Goal: Use online tool/utility: Utilize a website feature to perform a specific function

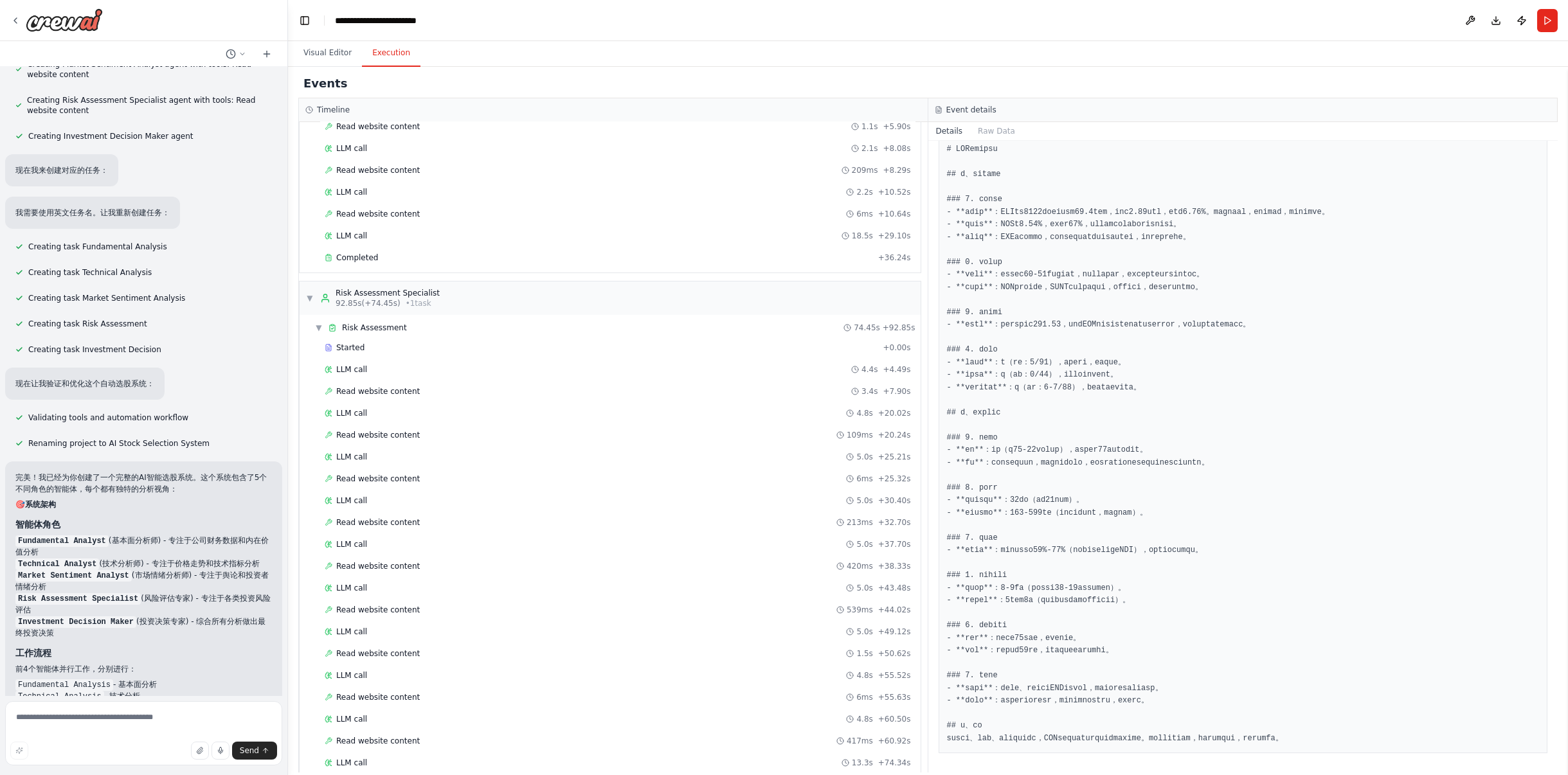
scroll to position [600, 0]
click at [321, 51] on button "Visual Editor" at bounding box center [328, 53] width 69 height 27
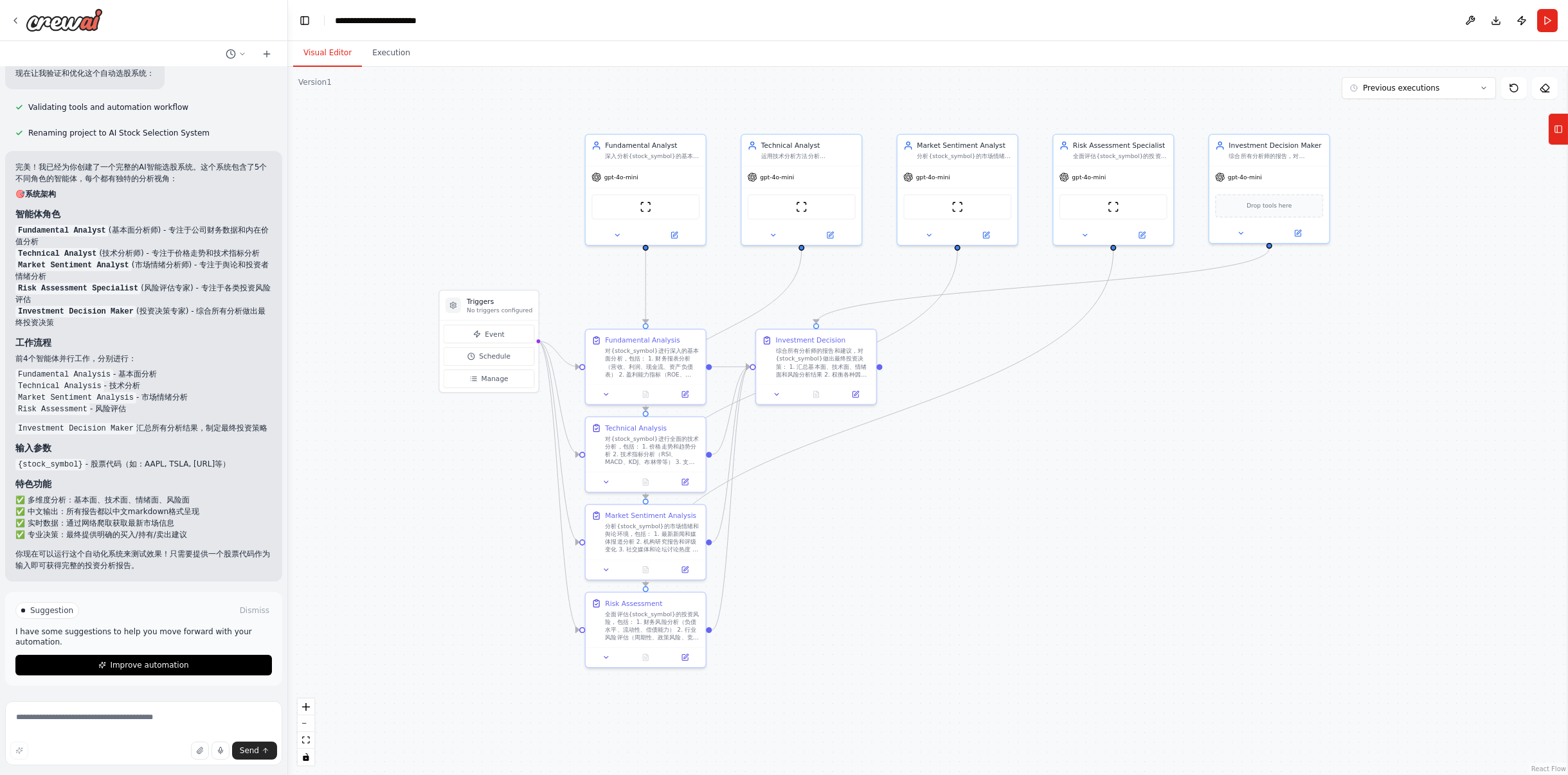
scroll to position [946, 0]
click at [114, 668] on span "Improve automation" at bounding box center [148, 665] width 78 height 11
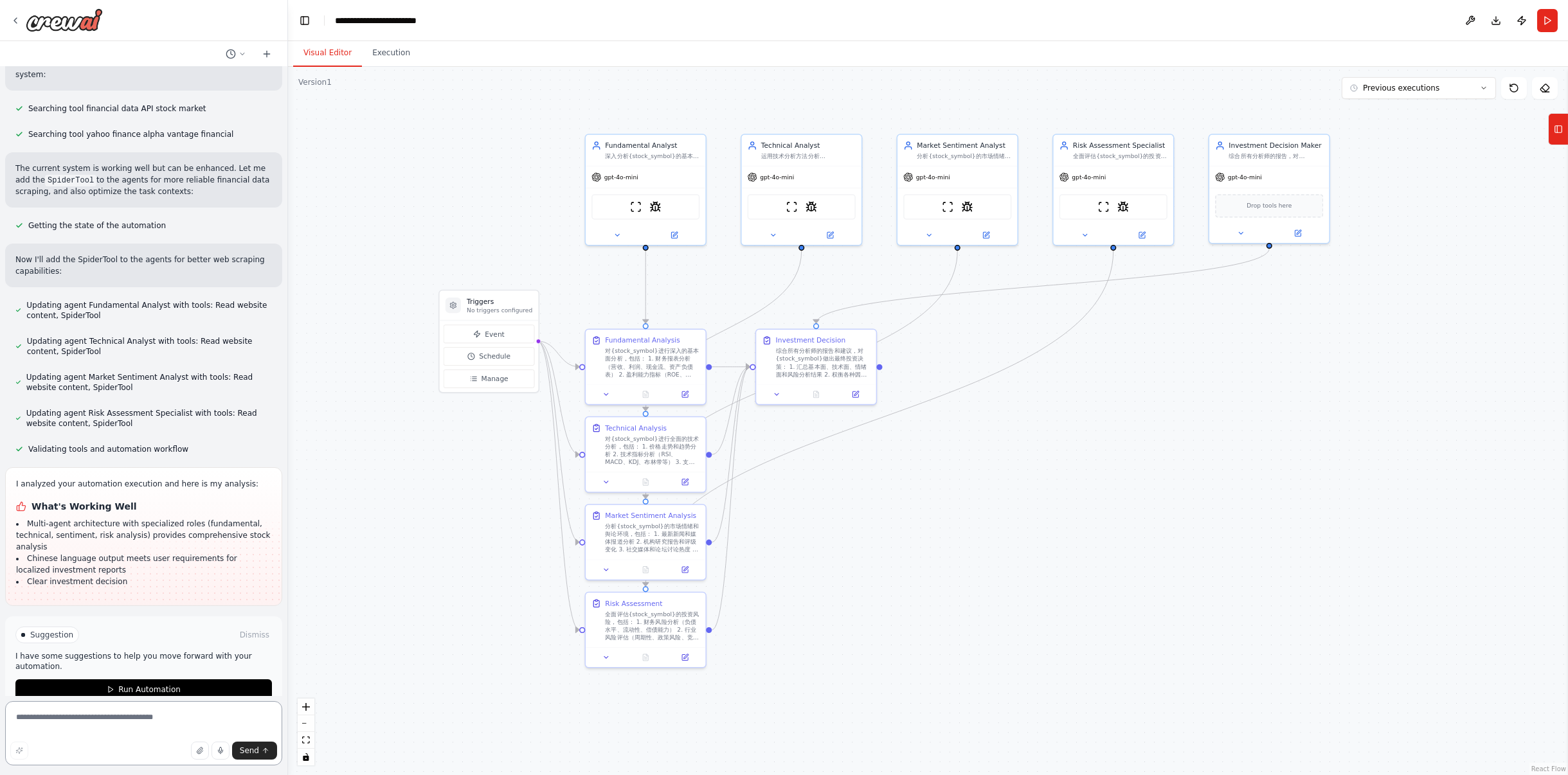
scroll to position [1507, 0]
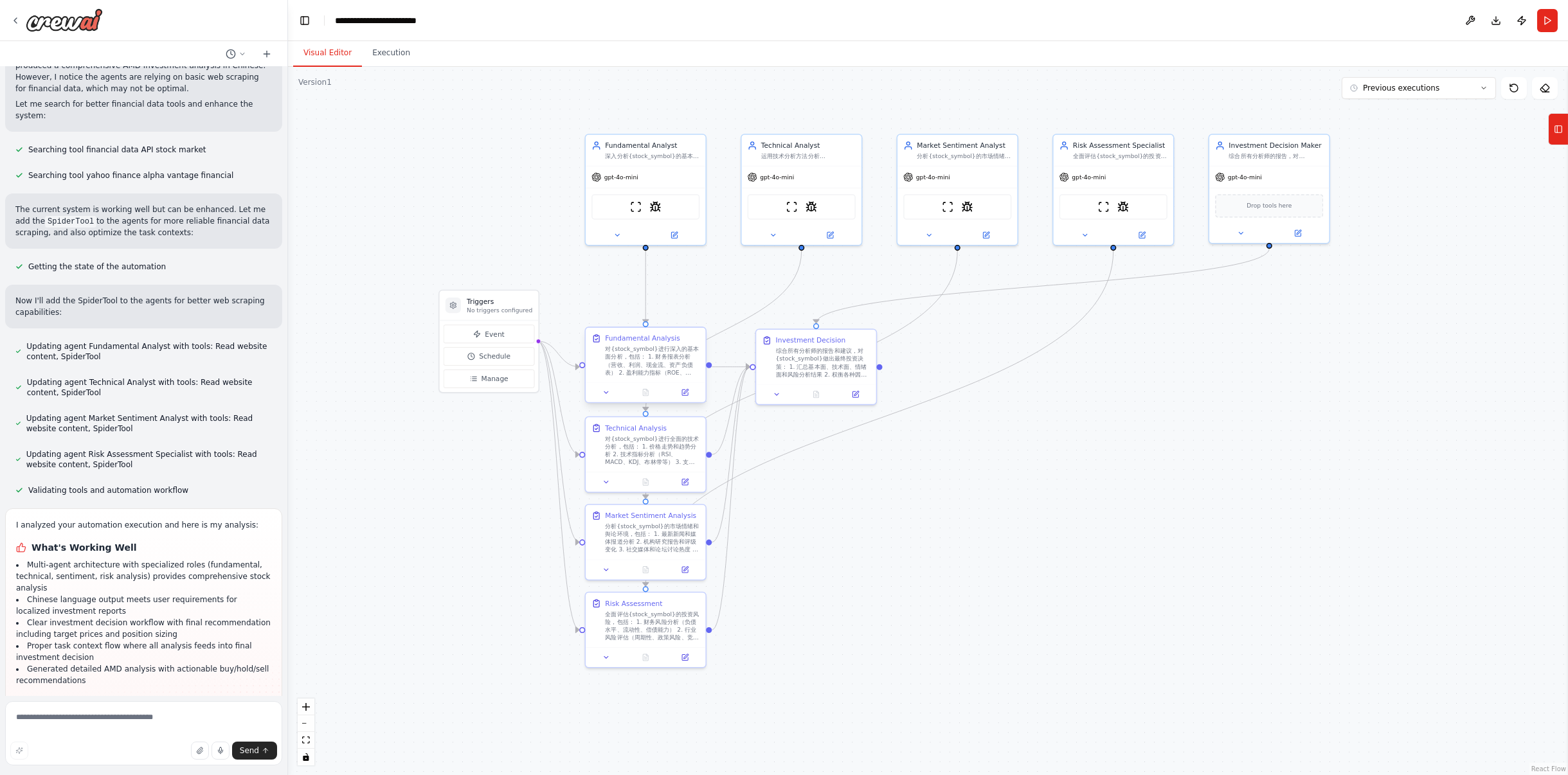
click at [671, 366] on div "对{stock_symbol}进行深入的基本面分析，包括： 1. 财务报表分析（营收、利润、现金流、资产负债表） 2. 盈利能力指标（ROE、ROA、毛利率、…" at bounding box center [652, 361] width 94 height 32
click at [812, 358] on div "综合所有分析师的报告和建议，对{stock_symbol}做出最终投资决策： 1. 汇总基本面、技术面、情绪面和风险分析结果 2. 权衡各种因素和观点 3. …" at bounding box center [823, 361] width 94 height 32
click at [808, 359] on div "综合所有分析师的报告和建议，对{stock_symbol}做出最终投资决策： 1. 汇总基本面、技术面、情绪面和风险分析结果 2. 权衡各种因素和观点 3. …" at bounding box center [818, 361] width 94 height 32
click at [976, 152] on div "分析{stock_symbol}的市场情绪、新闻舆论、机构观点和投资者心理，评估市场对该股票的整体态度和预期变化对股价的潜在影响" at bounding box center [964, 154] width 94 height 8
click at [950, 179] on div "gpt-4o-mini" at bounding box center [957, 175] width 120 height 21
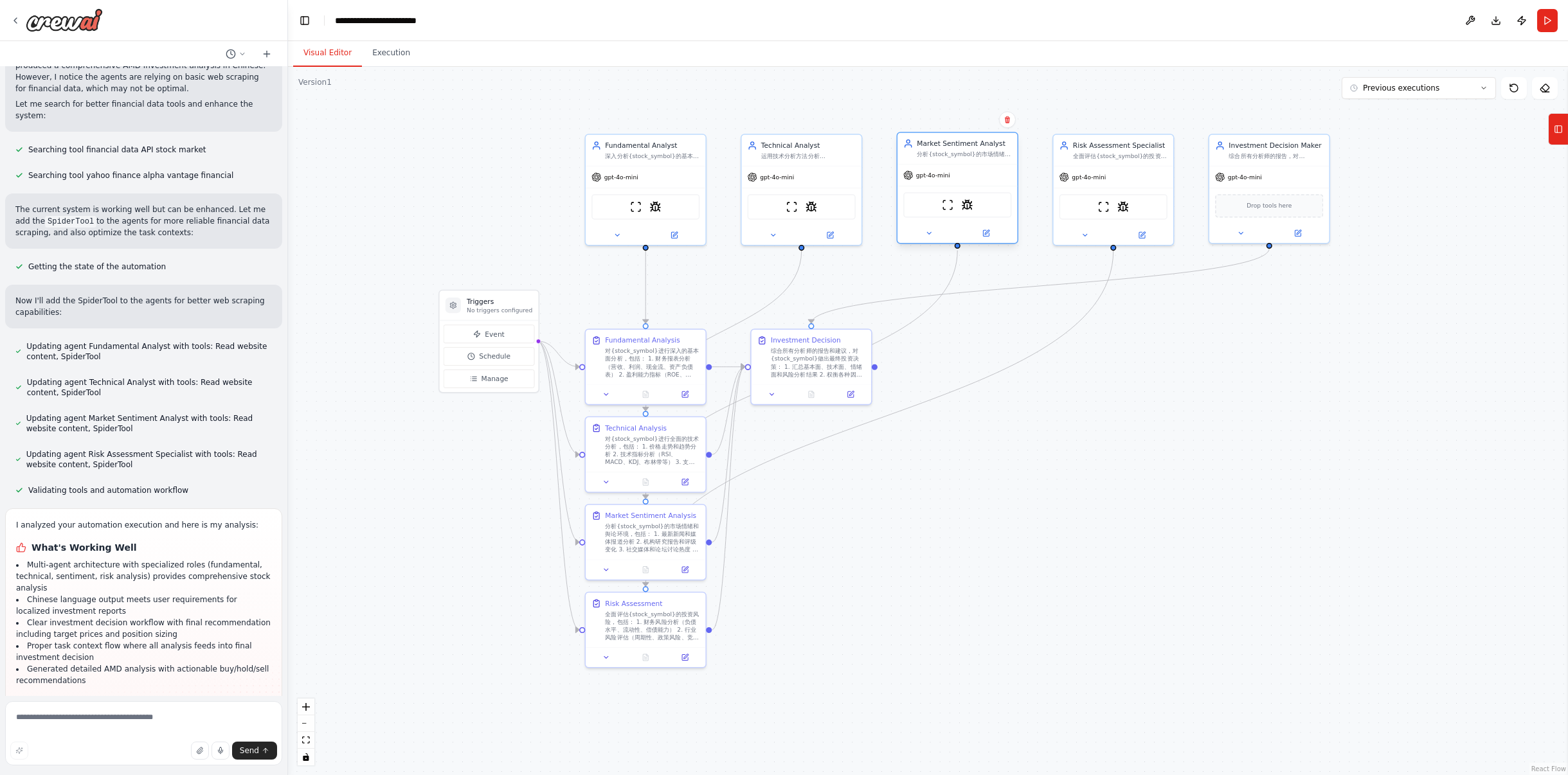
click at [914, 181] on div "gpt-4o-mini" at bounding box center [957, 175] width 120 height 21
click at [950, 213] on div "ScrapeWebsiteTool SpiderTool" at bounding box center [957, 205] width 108 height 25
click at [971, 212] on div "ScrapeWebsiteTool SpiderTool" at bounding box center [957, 205] width 108 height 25
click at [938, 241] on div at bounding box center [957, 233] width 120 height 19
click at [929, 235] on icon at bounding box center [929, 233] width 8 height 8
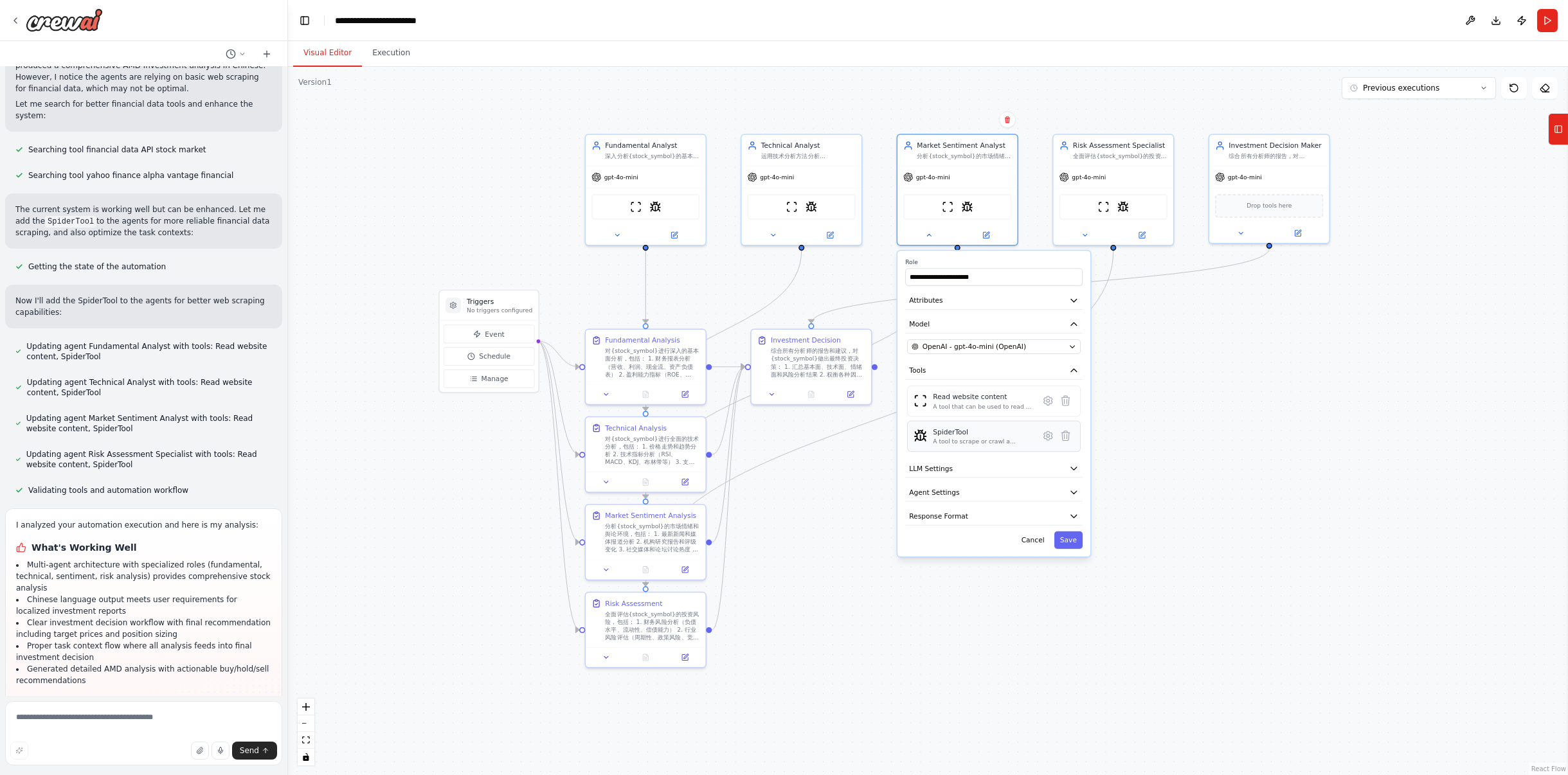
click at [952, 444] on div "SpiderTool A tool to scrape or crawl a website and return LLM-ready content." at bounding box center [993, 437] width 174 height 32
click at [983, 470] on button "LLM Settings" at bounding box center [994, 468] width 177 height 18
click at [979, 559] on button "Agent Settings" at bounding box center [994, 561] width 177 height 18
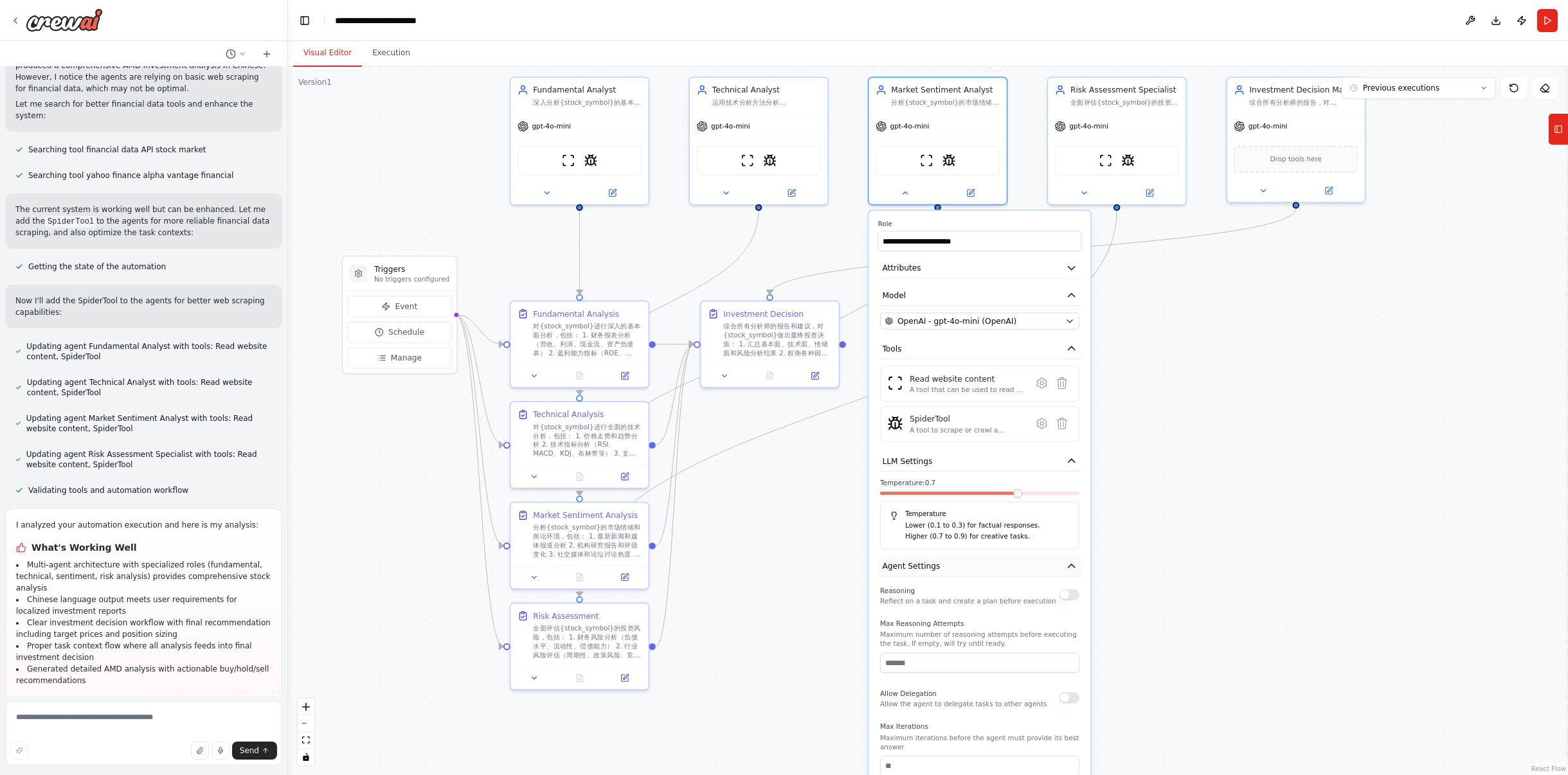
click at [1069, 565] on icon "button" at bounding box center [1071, 565] width 6 height 4
click at [1050, 591] on button "Response Format" at bounding box center [979, 594] width 204 height 20
click at [1178, 340] on div ".deletable-edge-delete-btn { width: 20px; height: 20px; border: 0px solid #ffff…" at bounding box center [927, 421] width 1280 height 708
click at [910, 191] on button at bounding box center [905, 190] width 63 height 13
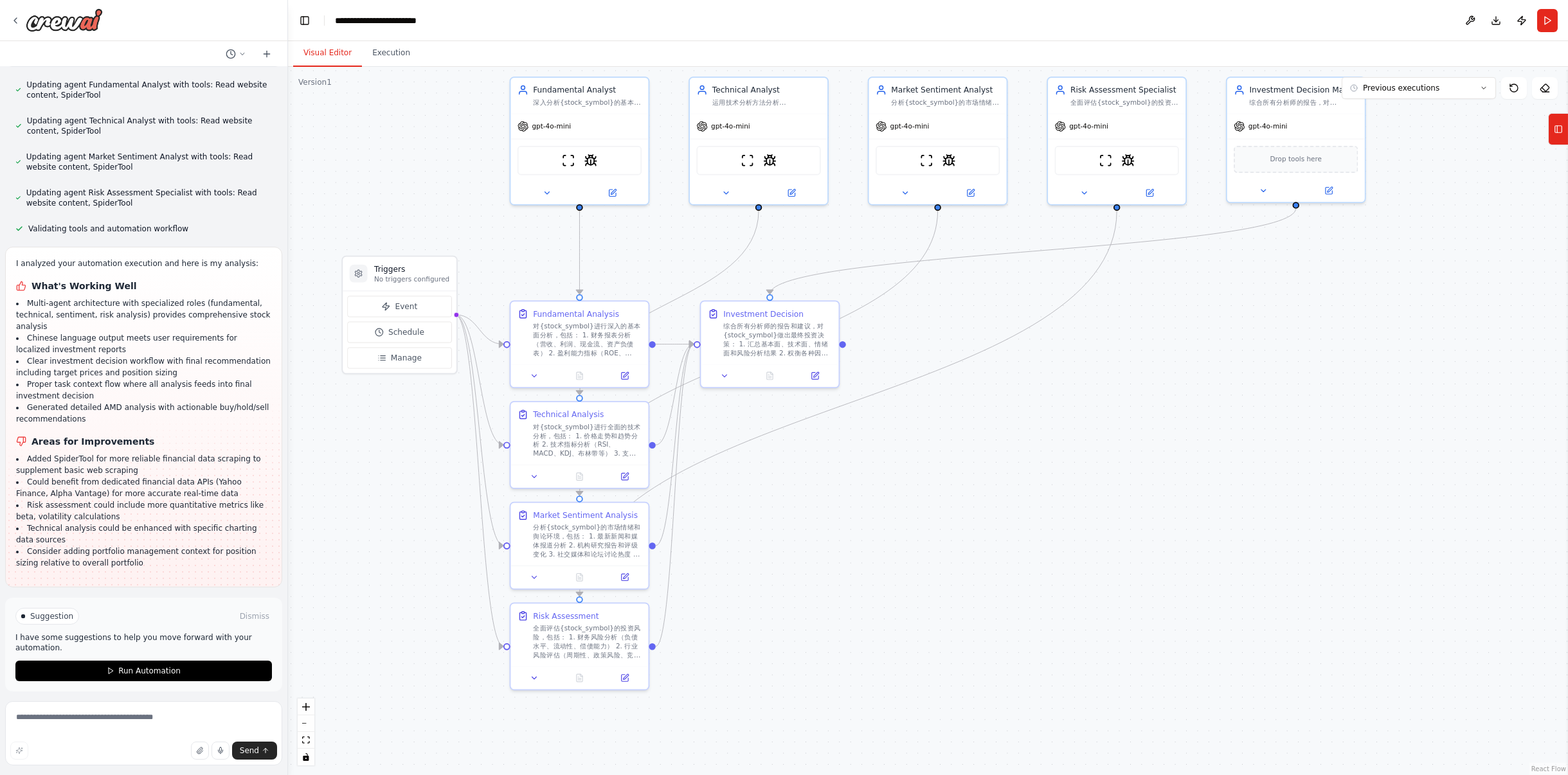
scroll to position [1774, 0]
